Goal: Information Seeking & Learning: Learn about a topic

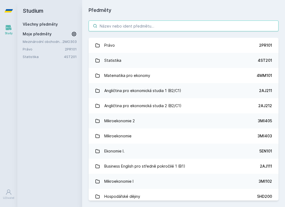
click at [129, 23] on input "search" at bounding box center [183, 25] width 190 height 11
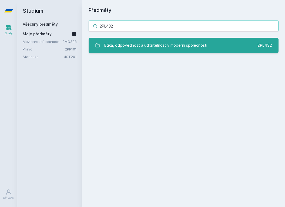
type input "2PL432"
click at [139, 46] on div "Etika, odpovědnost a udržitelnost v moderní společnosti" at bounding box center [155, 45] width 103 height 11
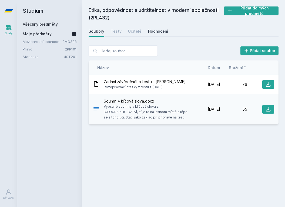
click at [149, 30] on div "Hodnocení" at bounding box center [158, 31] width 20 height 5
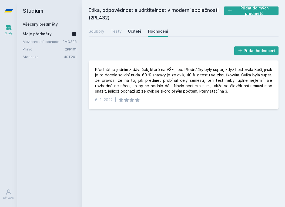
click at [131, 30] on div "Učitelé" at bounding box center [134, 31] width 13 height 5
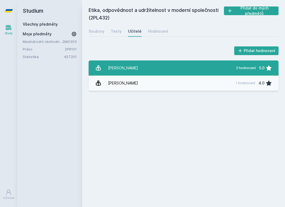
click at [131, 70] on div "[PERSON_NAME]" at bounding box center [123, 68] width 30 height 11
